Goal: Find specific page/section: Locate a particular part of the current website

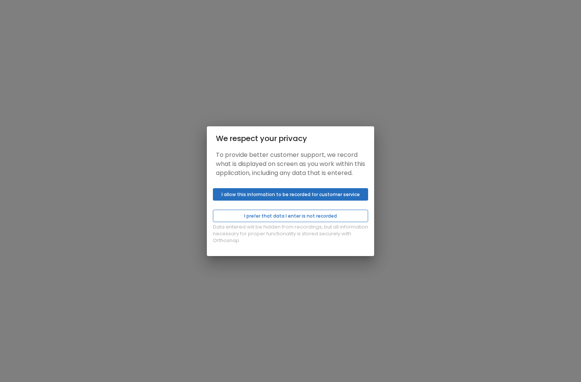
click at [299, 222] on button "I prefer that data I enter is not recorded" at bounding box center [290, 216] width 155 height 12
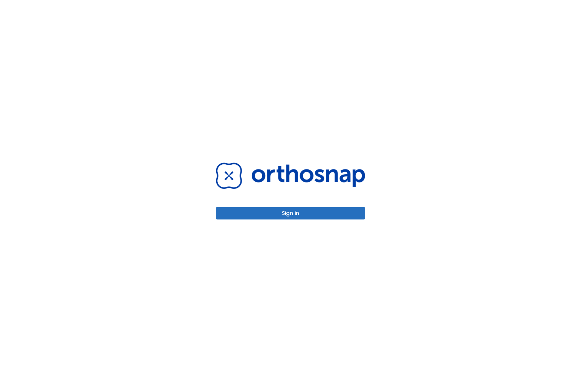
click at [299, 209] on button "Sign in" at bounding box center [290, 213] width 149 height 12
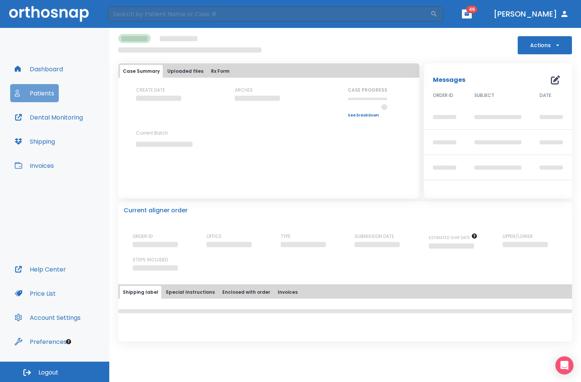
click at [47, 92] on button "Patients" at bounding box center [34, 93] width 49 height 18
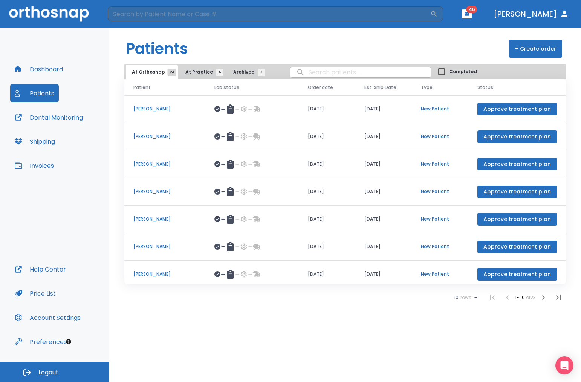
click at [561, 296] on icon "button" at bounding box center [558, 297] width 9 height 9
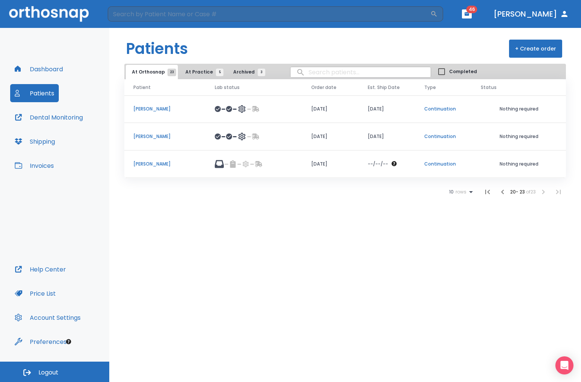
click at [502, 192] on icon "button" at bounding box center [503, 191] width 9 height 9
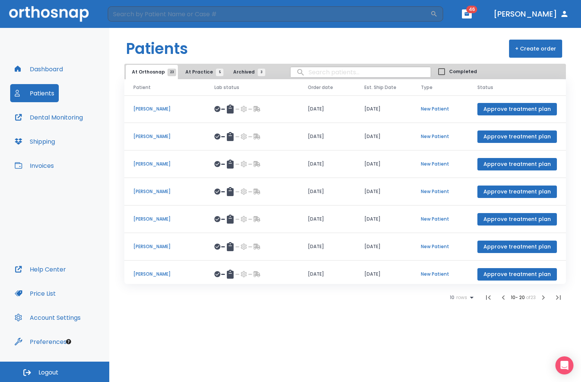
click at [503, 301] on icon "button" at bounding box center [503, 297] width 9 height 9
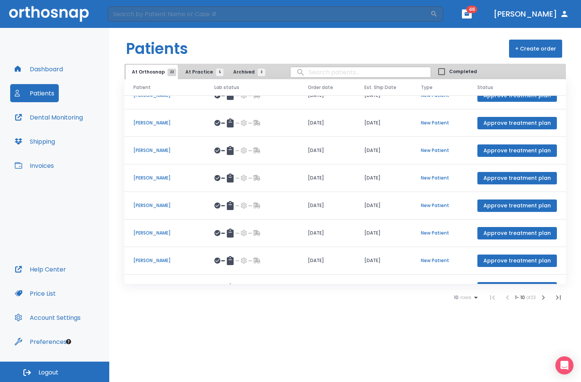
scroll to position [87, 0]
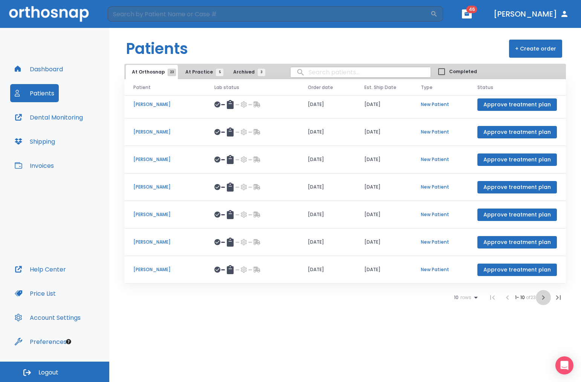
click at [542, 297] on icon "button" at bounding box center [543, 297] width 9 height 9
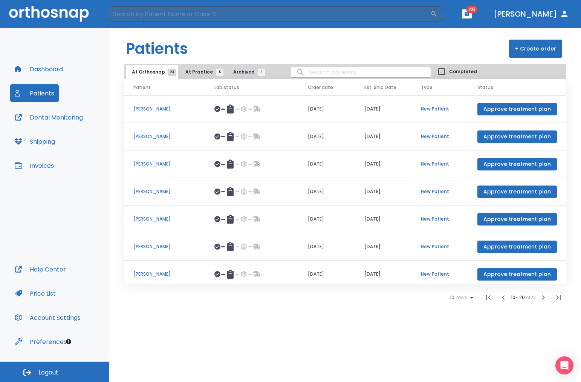
scroll to position [87, 0]
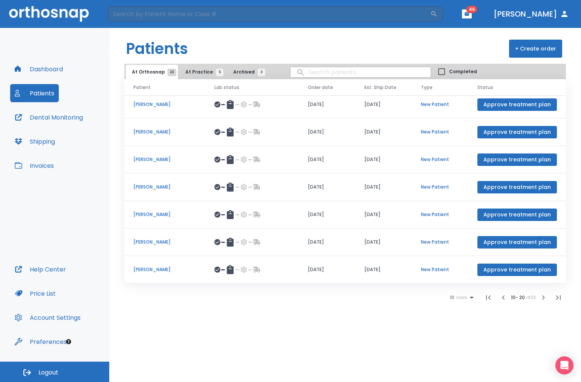
click at [542, 299] on icon "button" at bounding box center [543, 297] width 9 height 9
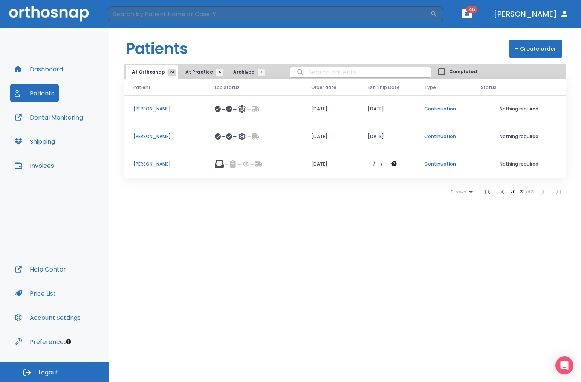
click at [205, 72] on span "At Practice 5" at bounding box center [203, 72] width 34 height 7
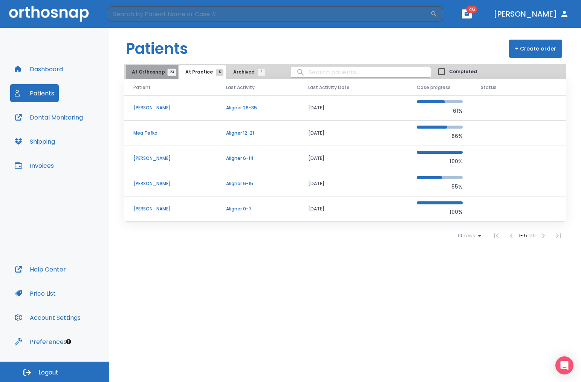
click at [161, 71] on span "At Orthosnap 23" at bounding box center [152, 72] width 40 height 7
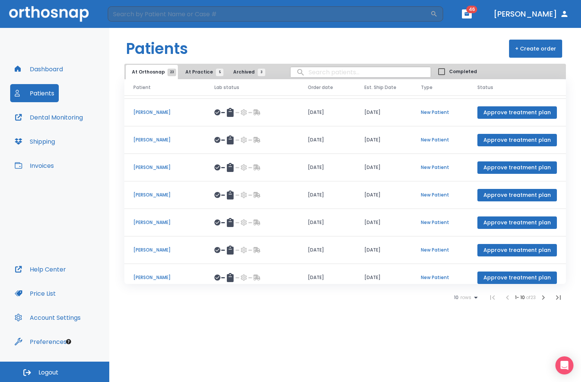
scroll to position [87, 0]
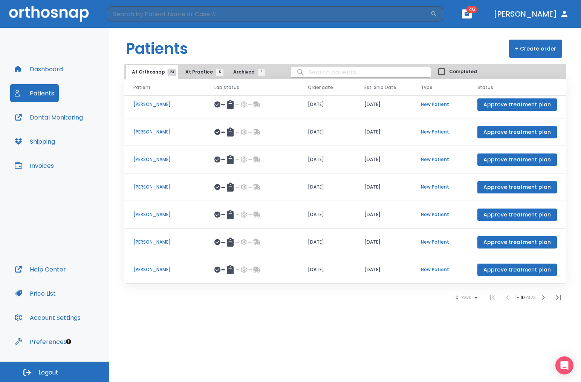
click at [542, 295] on icon "button" at bounding box center [543, 297] width 9 height 9
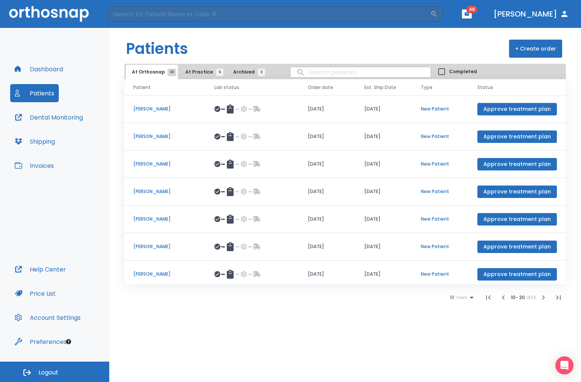
click at [328, 69] on input "search" at bounding box center [361, 72] width 140 height 15
type input "securda"
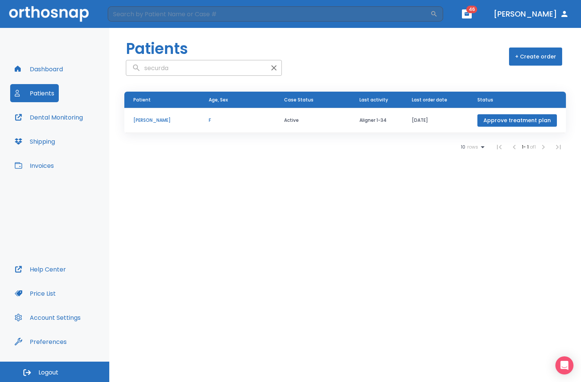
click at [170, 121] on p "[PERSON_NAME]" at bounding box center [161, 120] width 57 height 7
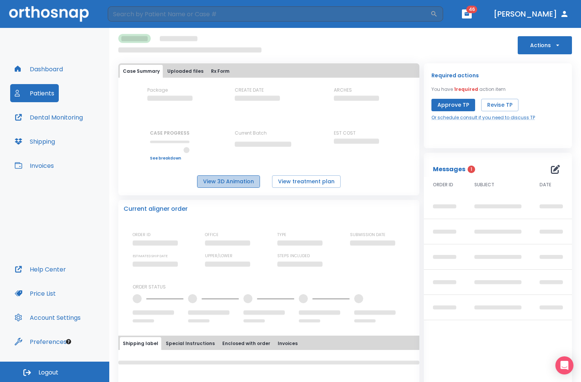
click at [238, 182] on button "View 3D Animation" at bounding box center [228, 181] width 63 height 12
